Goal: Navigation & Orientation: Go to known website

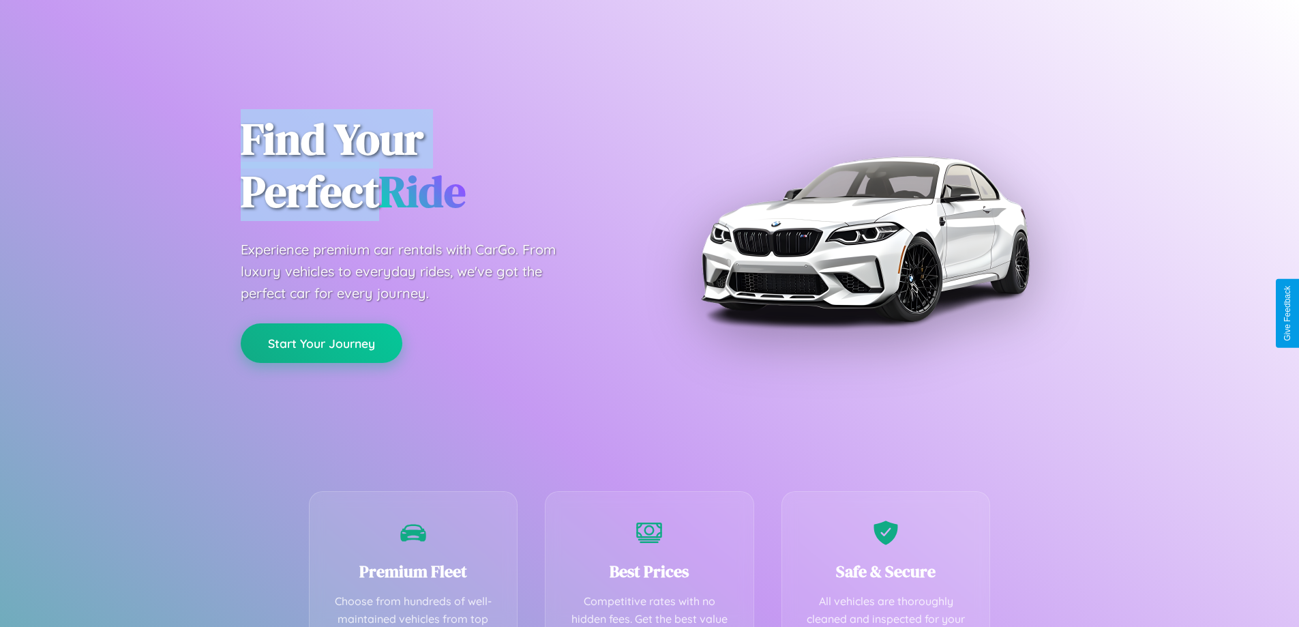
click at [321, 343] on button "Start Your Journey" at bounding box center [322, 343] width 162 height 40
click at [321, 342] on button "Start Your Journey" at bounding box center [322, 343] width 162 height 40
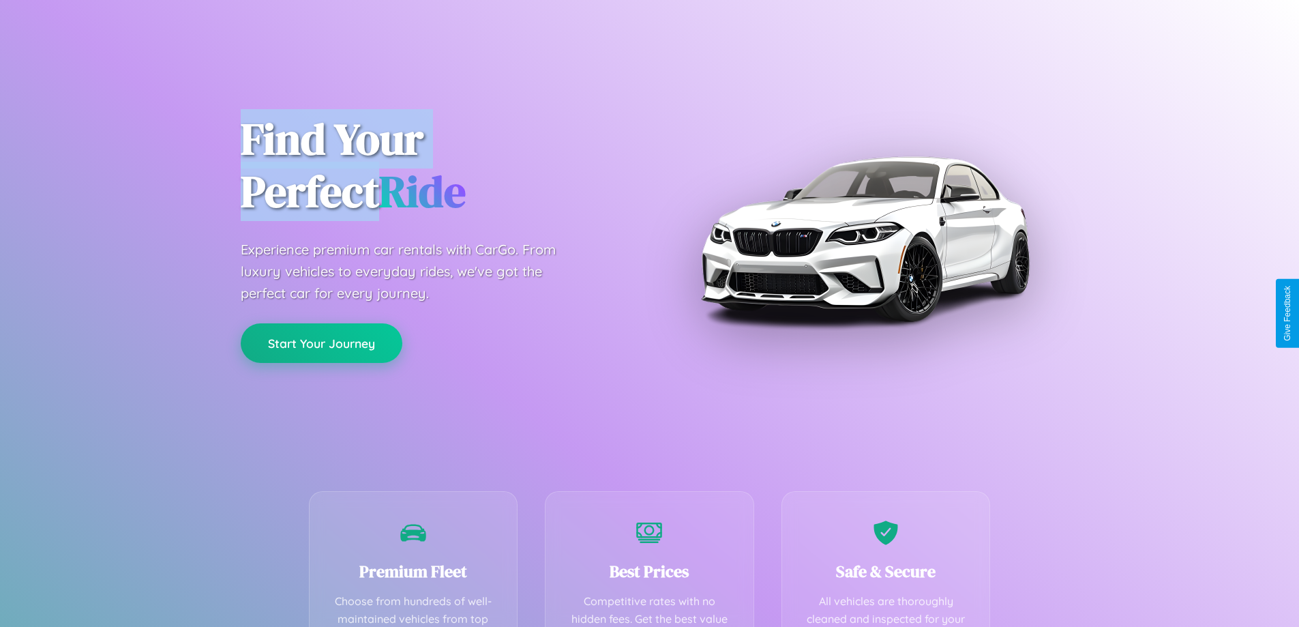
click at [321, 342] on button "Start Your Journey" at bounding box center [322, 343] width 162 height 40
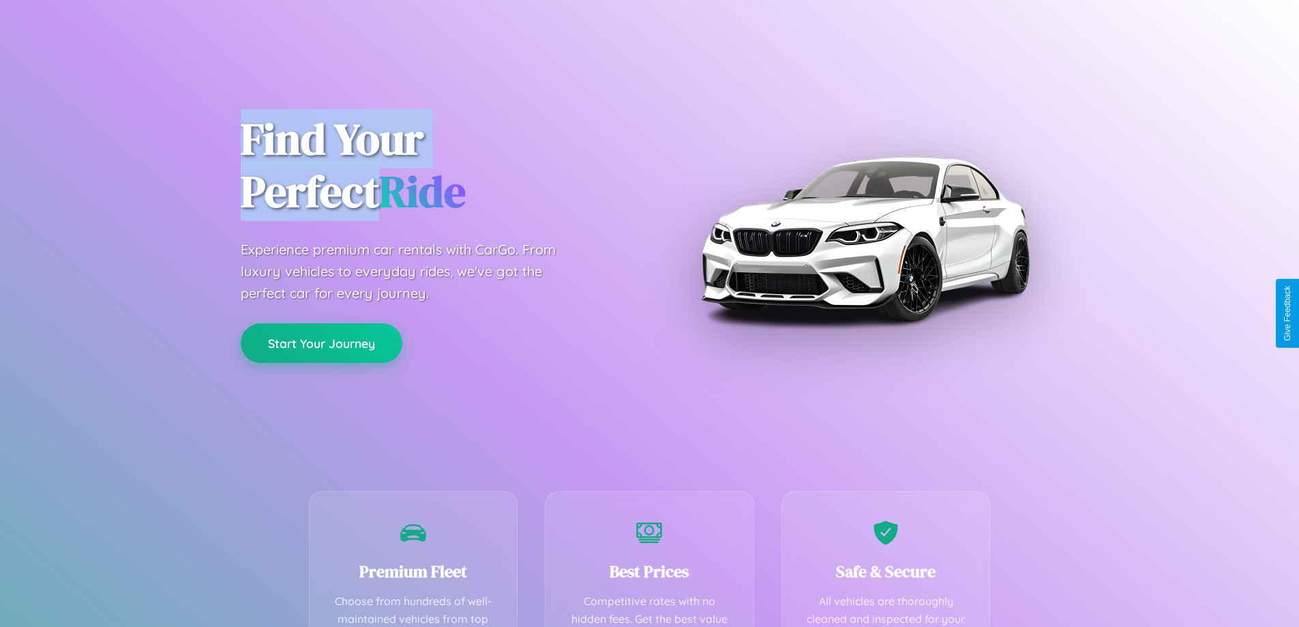
click at [321, 342] on button "Start Your Journey" at bounding box center [322, 343] width 162 height 40
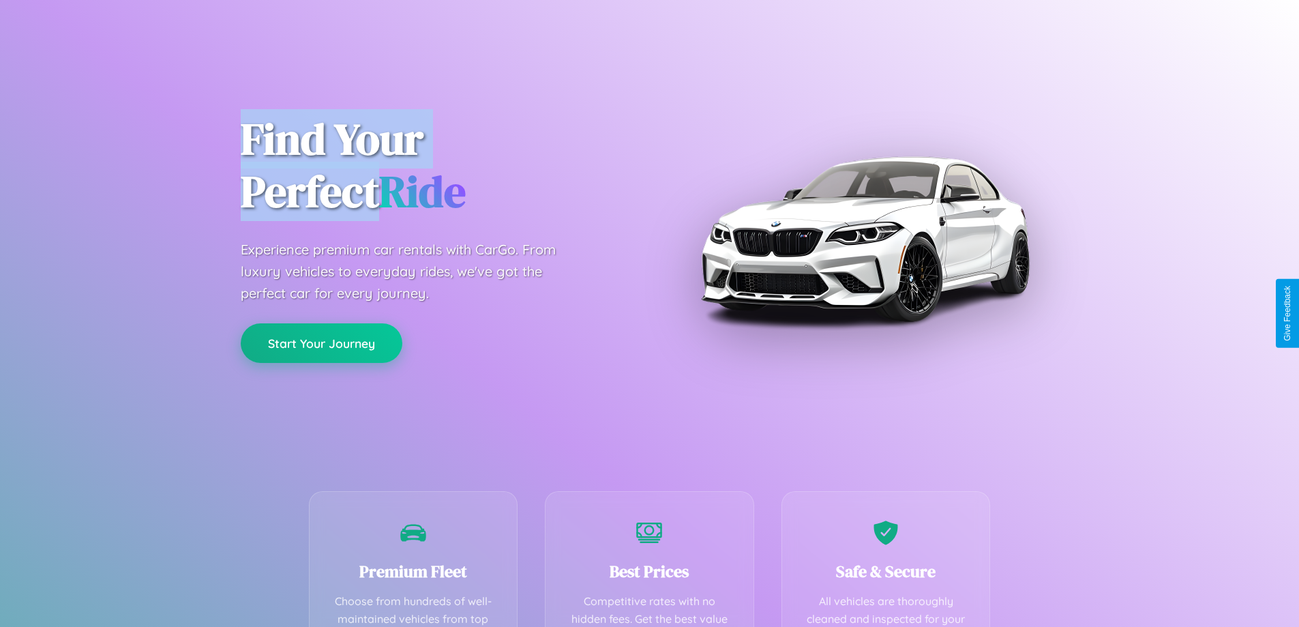
click at [321, 342] on button "Start Your Journey" at bounding box center [322, 343] width 162 height 40
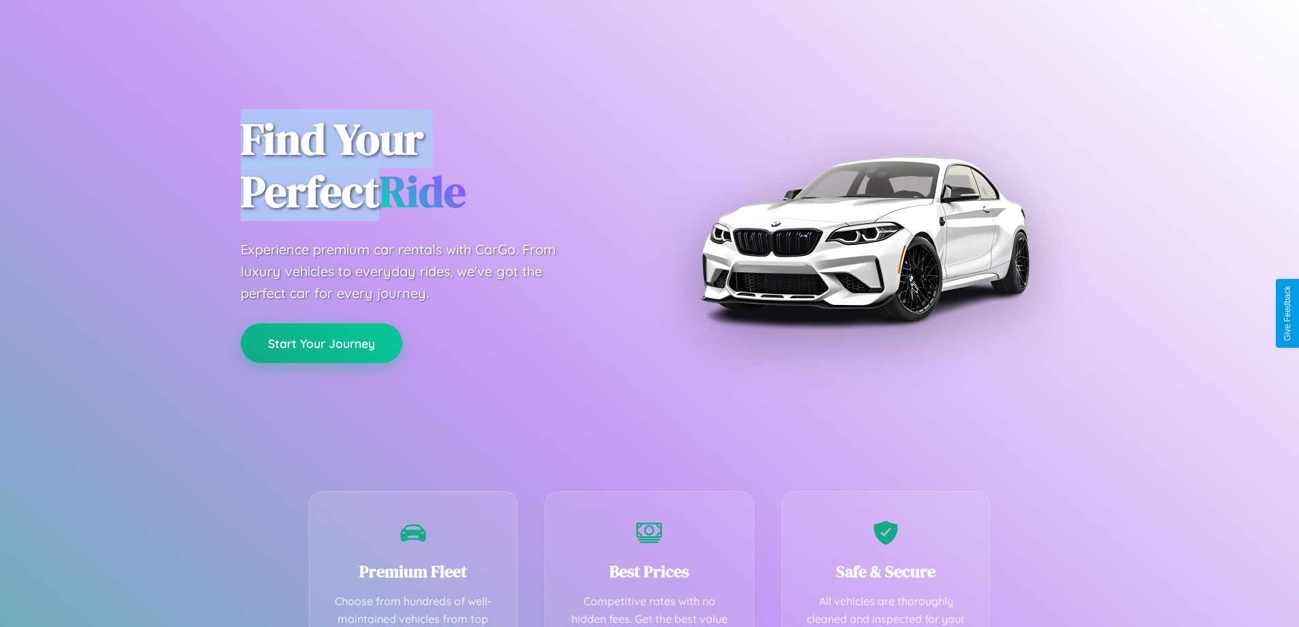
click at [321, 342] on button "Start Your Journey" at bounding box center [322, 343] width 162 height 40
